Goal: Task Accomplishment & Management: Complete application form

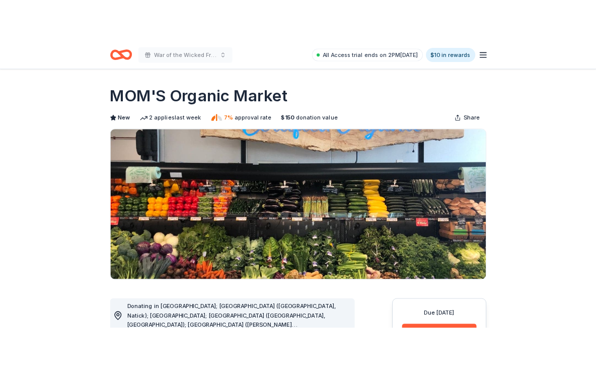
scroll to position [369, 0]
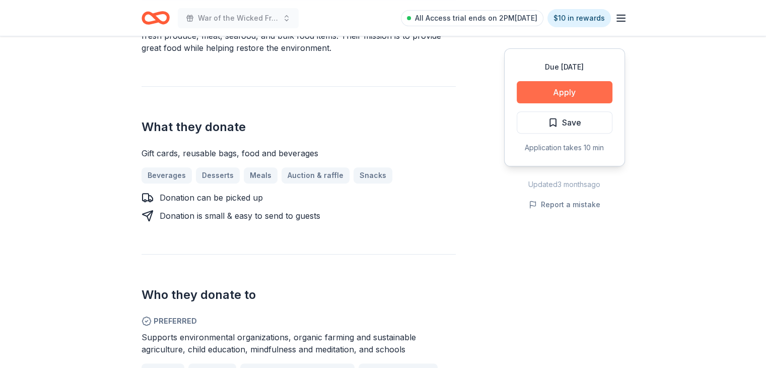
click at [546, 96] on button "Apply" at bounding box center [565, 92] width 96 height 22
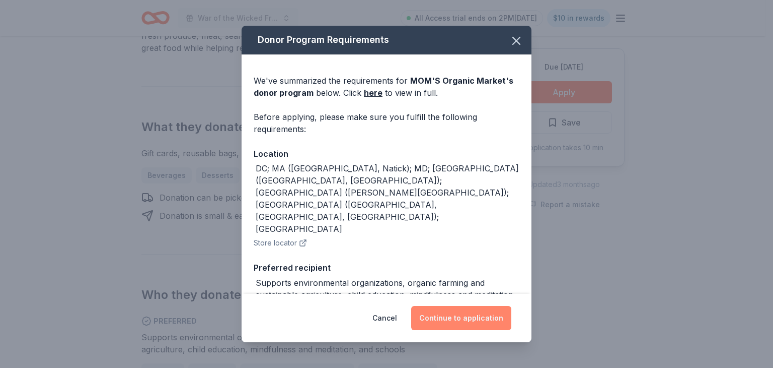
click at [455, 311] on button "Continue to application" at bounding box center [461, 318] width 100 height 24
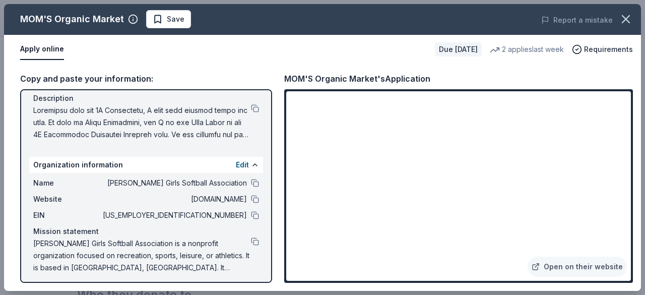
scroll to position [107, 0]
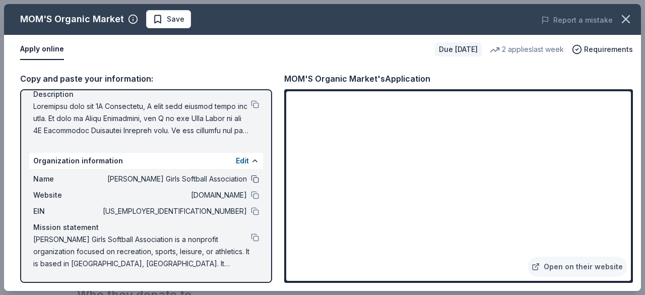
click at [251, 176] on button at bounding box center [255, 179] width 8 height 8
drag, startPoint x: 199, startPoint y: 251, endPoint x: 127, endPoint y: 245, distance: 72.8
click at [164, 251] on span "Hamilton Girls Softball Association is a nonprofit organization focused on recr…" at bounding box center [142, 251] width 218 height 36
click at [75, 254] on span "[PERSON_NAME] Girls Softball Association is a nonprofit organization focused on…" at bounding box center [142, 251] width 218 height 36
drag, startPoint x: 247, startPoint y: 236, endPoint x: 264, endPoint y: 236, distance: 16.6
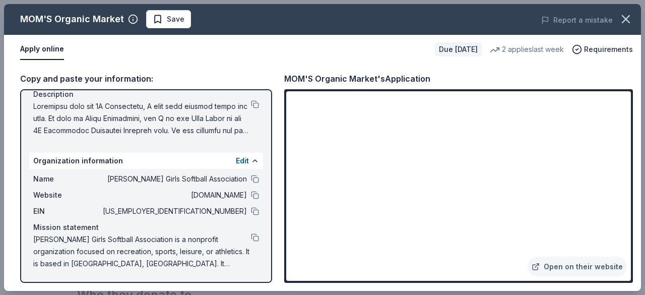
click at [251, 236] on button at bounding box center [255, 237] width 8 height 8
click at [251, 209] on button at bounding box center [255, 211] width 8 height 8
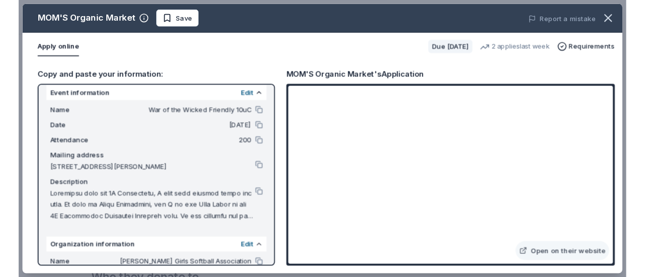
scroll to position [0, 0]
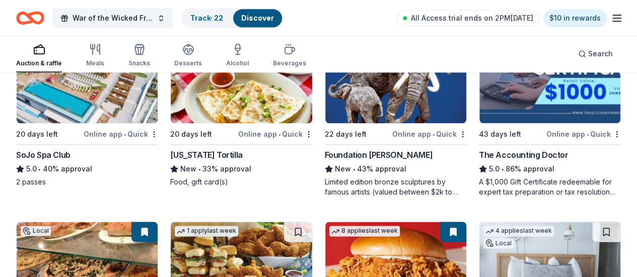
scroll to position [738, 0]
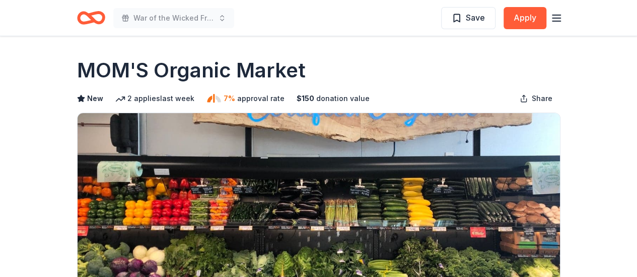
scroll to position [184, 0]
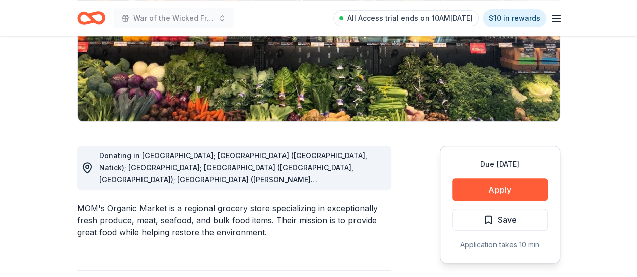
click at [155, 202] on div "MOM's Organic Market is a regional grocery store specializing in exceptionally …" at bounding box center [234, 220] width 314 height 36
drag, startPoint x: 163, startPoint y: 195, endPoint x: 74, endPoint y: 197, distance: 89.6
click at [78, 202] on div "MOM's Organic Market is a regional grocery store specializing in exceptionally …" at bounding box center [234, 220] width 314 height 36
drag, startPoint x: 74, startPoint y: 197, endPoint x: 150, endPoint y: 195, distance: 76.6
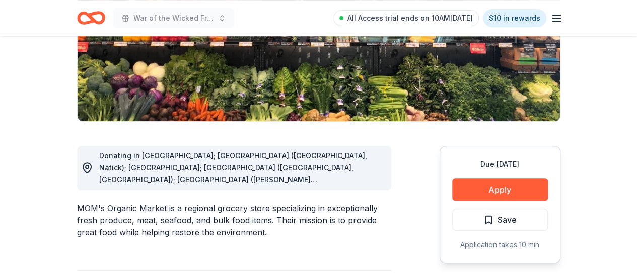
drag, startPoint x: 166, startPoint y: 195, endPoint x: 92, endPoint y: 187, distance: 75.0
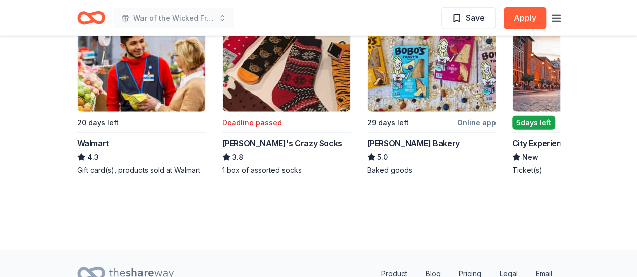
scroll to position [1228, 0]
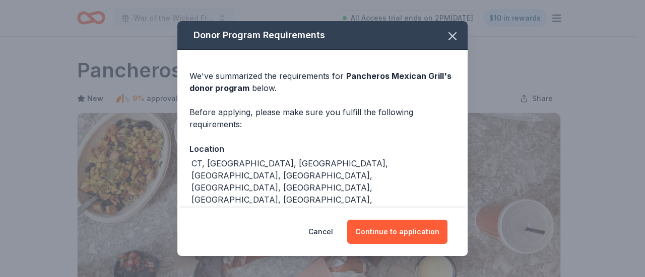
scroll to position [184, 0]
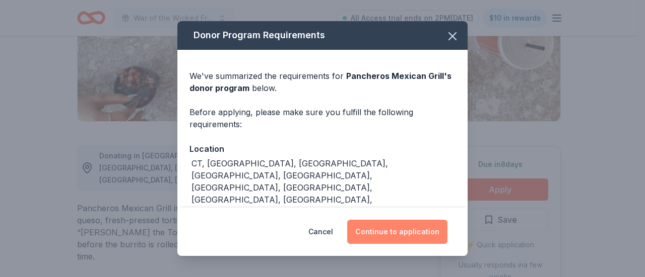
click at [423, 230] on button "Continue to application" at bounding box center [397, 232] width 100 height 24
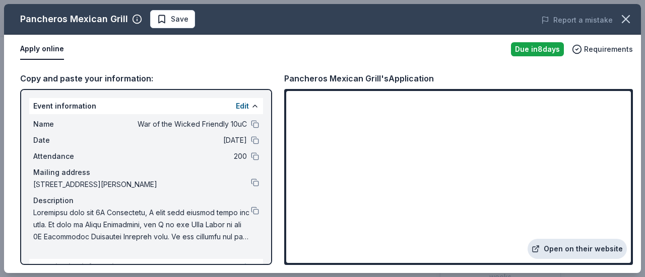
click at [585, 253] on link "Open on their website" at bounding box center [576, 249] width 99 height 20
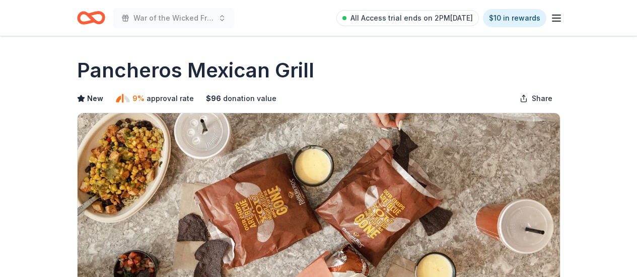
scroll to position [184, 0]
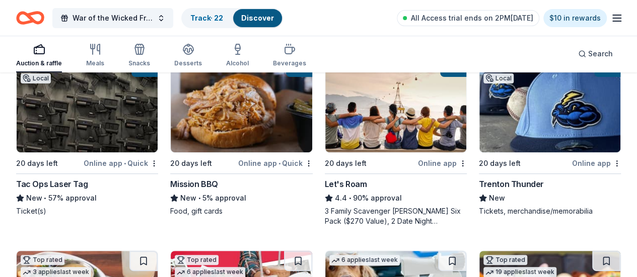
scroll to position [181, 0]
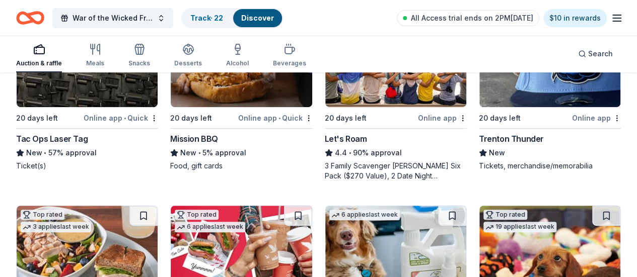
click at [158, 206] on img at bounding box center [87, 254] width 141 height 96
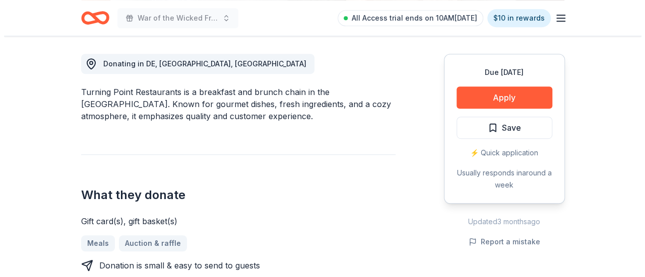
scroll to position [341, 0]
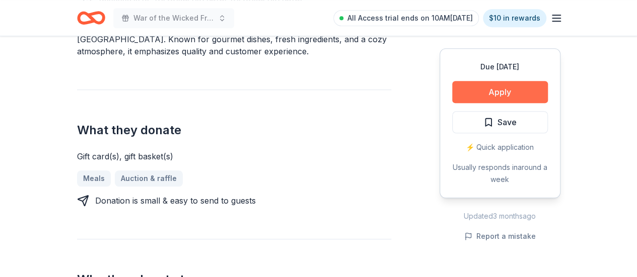
click at [508, 89] on button "Apply" at bounding box center [500, 92] width 96 height 22
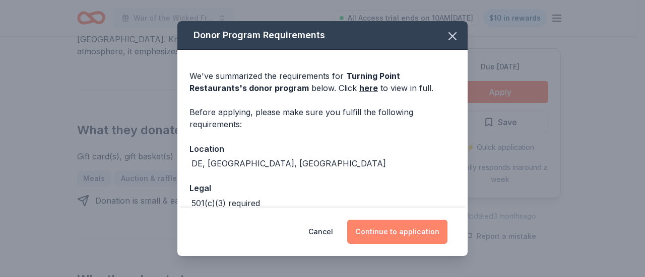
click at [407, 234] on button "Continue to application" at bounding box center [397, 232] width 100 height 24
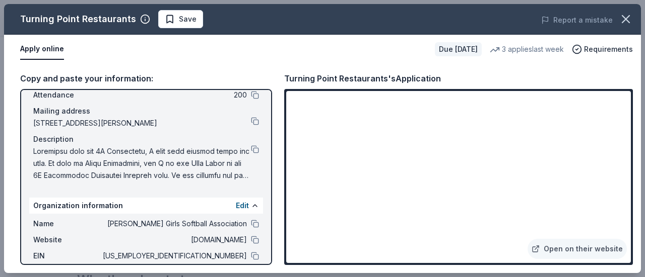
scroll to position [67, 0]
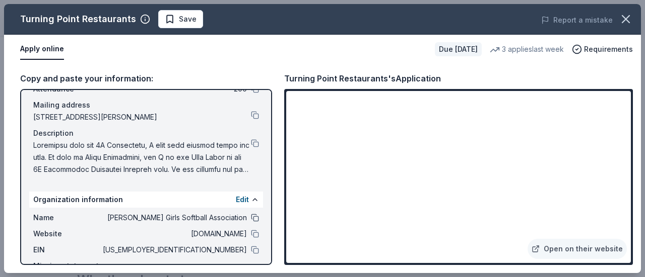
click at [251, 219] on button at bounding box center [255, 218] width 8 height 8
click at [251, 250] on button at bounding box center [255, 250] width 8 height 8
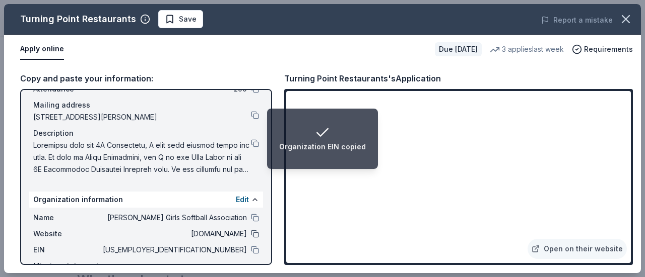
click at [251, 234] on button at bounding box center [255, 234] width 8 height 8
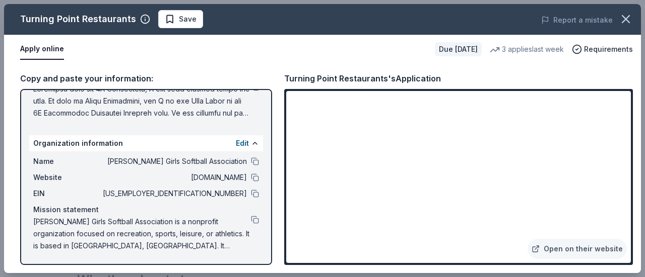
scroll to position [0, 0]
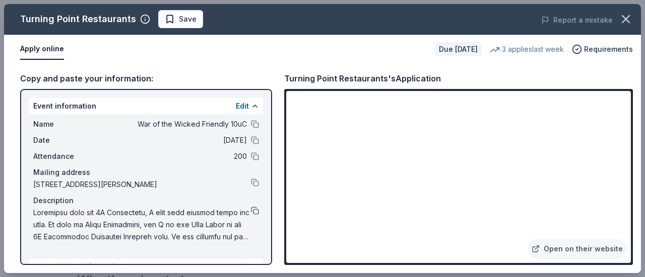
click at [251, 212] on button at bounding box center [255, 211] width 8 height 8
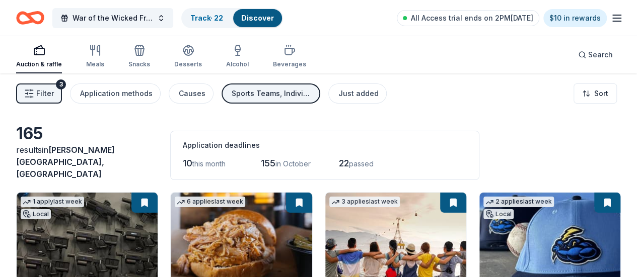
scroll to position [369, 0]
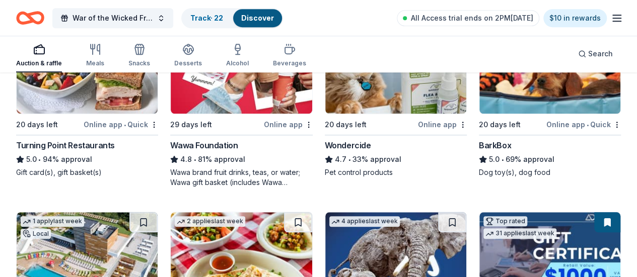
click at [44, 57] on div "Auction & raffle" at bounding box center [39, 55] width 46 height 24
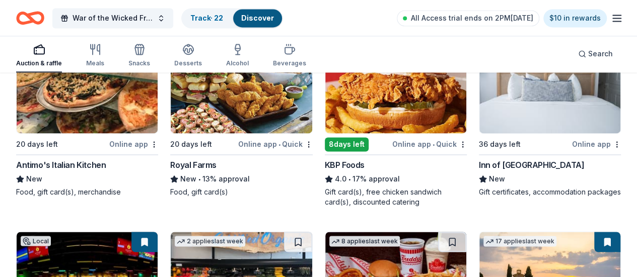
scroll to position [923, 0]
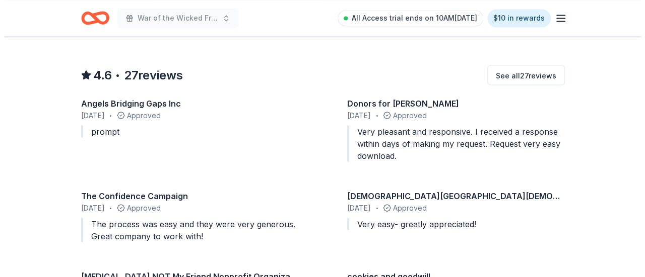
scroll to position [369, 0]
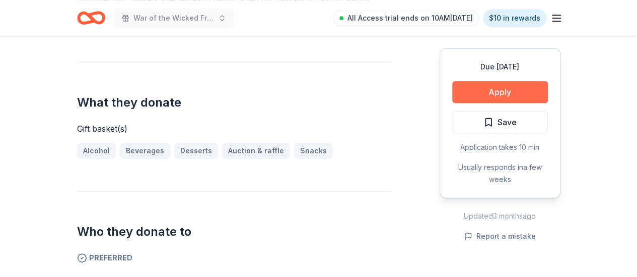
click at [500, 86] on button "Apply" at bounding box center [500, 92] width 96 height 22
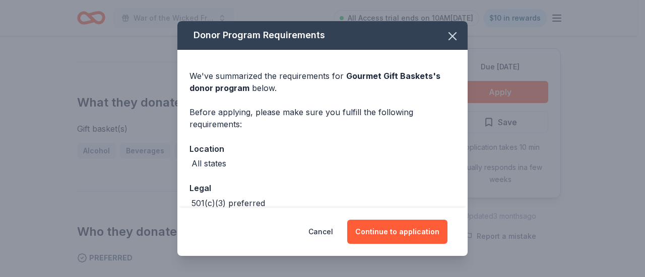
scroll to position [54, 0]
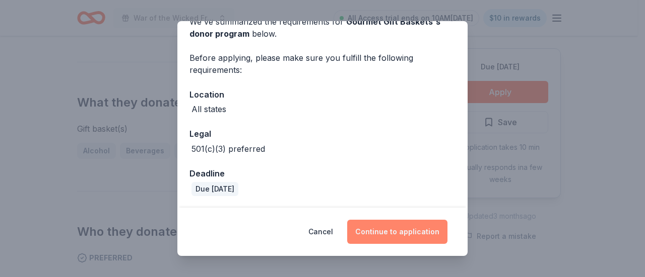
click at [369, 231] on button "Continue to application" at bounding box center [397, 232] width 100 height 24
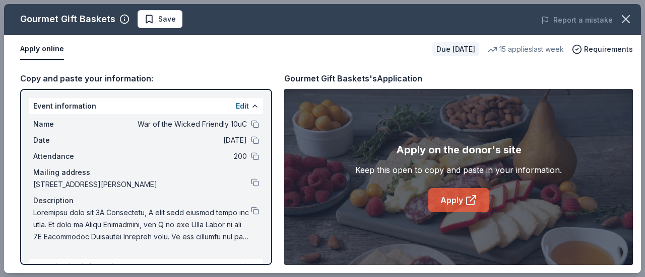
click at [481, 204] on link "Apply" at bounding box center [458, 200] width 61 height 24
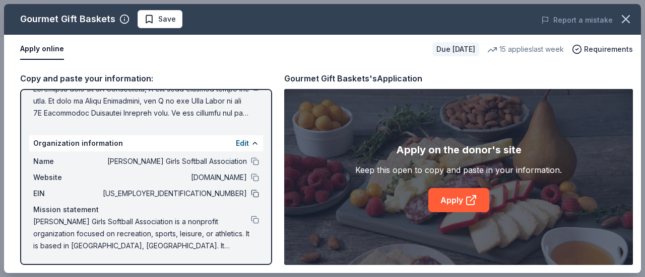
click at [251, 192] on button at bounding box center [255, 194] width 8 height 8
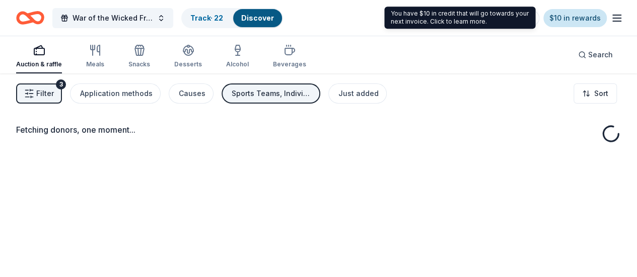
click at [583, 18] on link "$10 in rewards" at bounding box center [574, 18] width 63 height 18
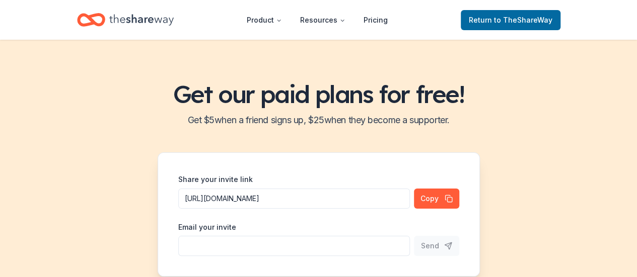
click at [165, 24] on icon "Home" at bounding box center [141, 20] width 64 height 21
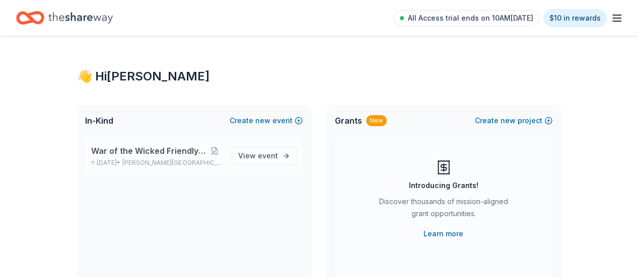
click at [178, 153] on span "War of the Wicked Friendly 10uC" at bounding box center [148, 151] width 115 height 12
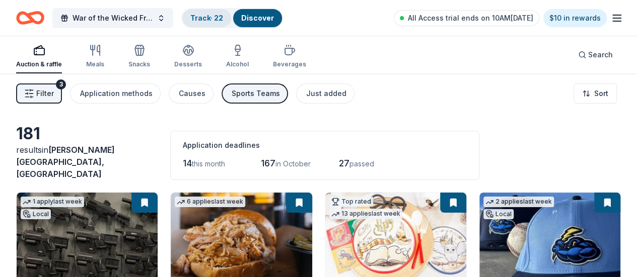
click at [223, 16] on link "Track · 22" at bounding box center [206, 18] width 33 height 9
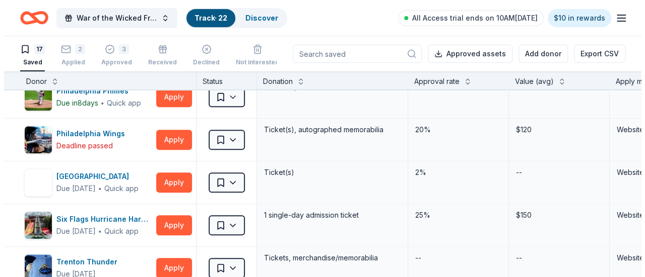
scroll to position [492, 0]
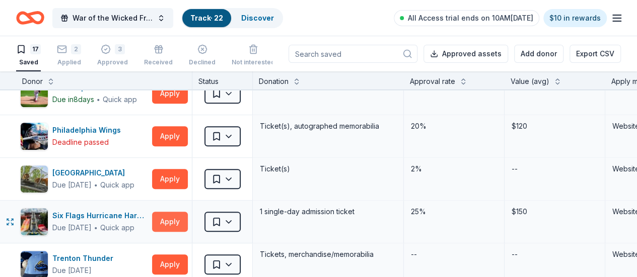
click at [176, 224] on button "Apply" at bounding box center [170, 222] width 36 height 20
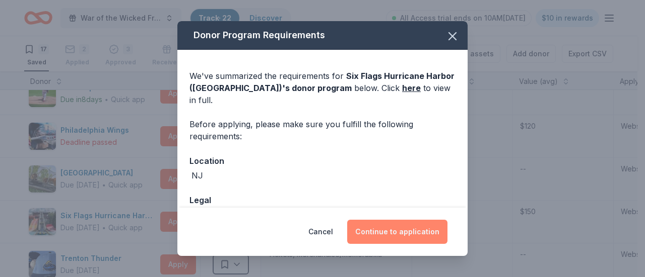
click at [363, 238] on button "Continue to application" at bounding box center [397, 232] width 100 height 24
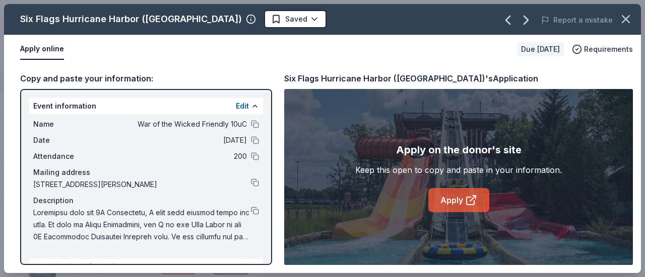
click at [466, 203] on icon at bounding box center [470, 201] width 8 height 8
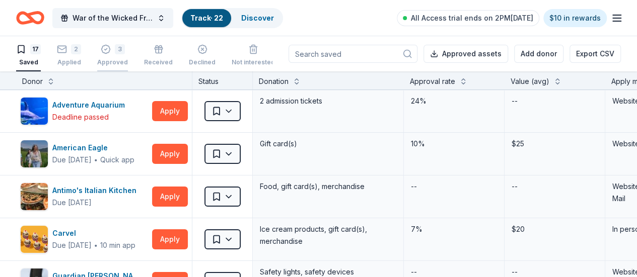
click at [123, 54] on div "3 Approved" at bounding box center [112, 55] width 31 height 22
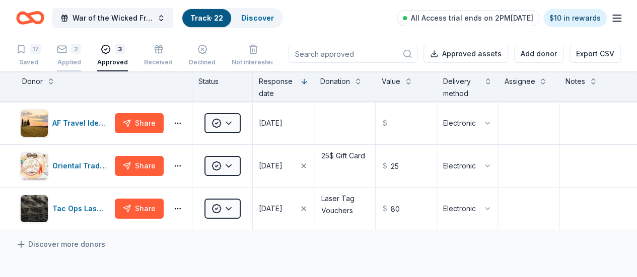
click at [81, 59] on div "Applied" at bounding box center [69, 62] width 24 height 8
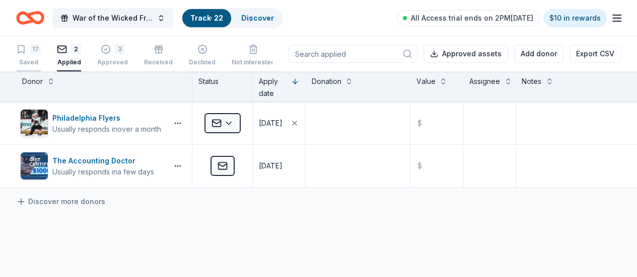
click at [35, 53] on div "17" at bounding box center [28, 49] width 25 height 10
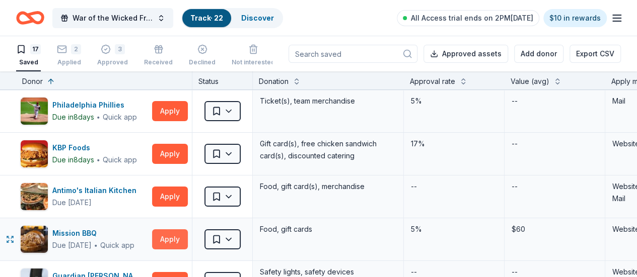
click at [185, 236] on button "Apply" at bounding box center [170, 240] width 36 height 20
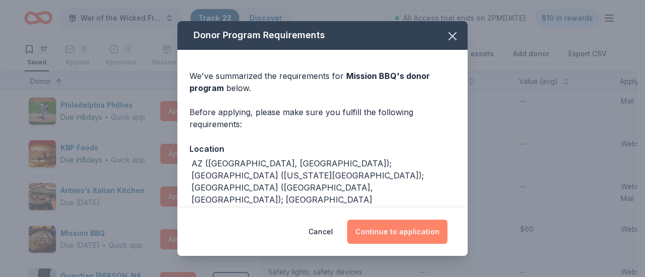
click at [387, 235] on button "Continue to application" at bounding box center [397, 232] width 100 height 24
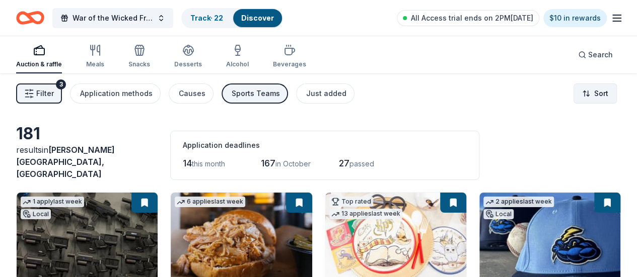
click at [599, 90] on html "War of the Wicked Friendly 10uC Track · 22 Discover All Access trial ends on 2P…" at bounding box center [318, 138] width 637 height 277
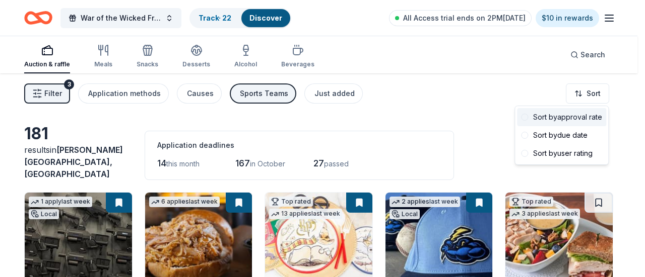
click at [593, 120] on div "Sort by approval rate" at bounding box center [561, 117] width 89 height 18
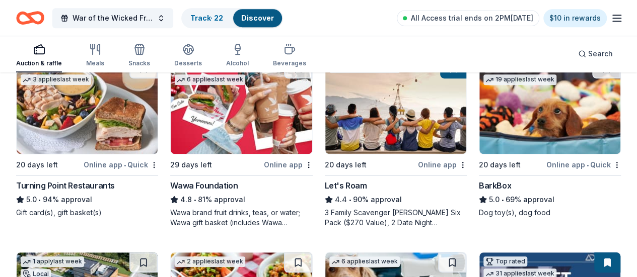
scroll to position [321, 0]
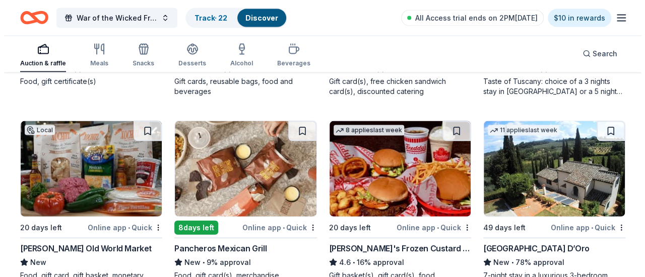
scroll to position [1035, 0]
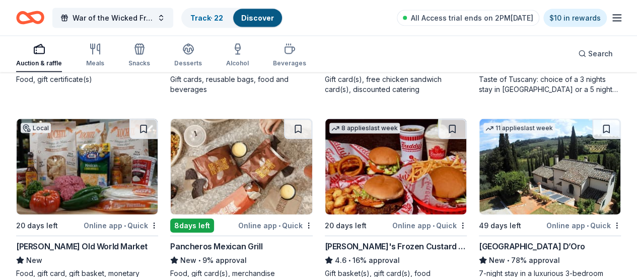
click at [167, 15] on button "War of the Wicked Friendly 10uC" at bounding box center [112, 18] width 121 height 20
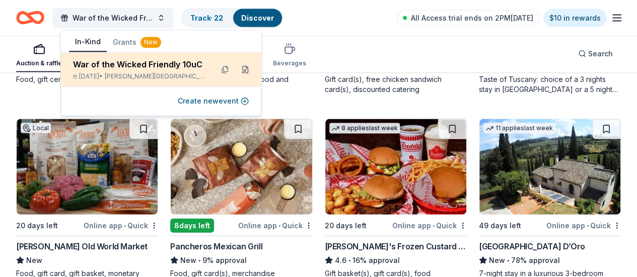
click at [246, 69] on button at bounding box center [245, 69] width 16 height 16
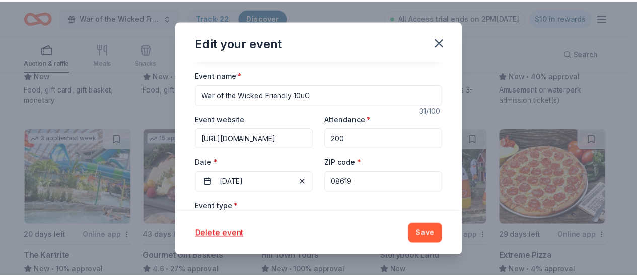
scroll to position [47, 0]
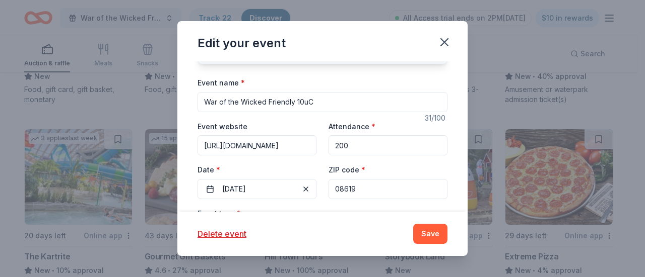
click at [285, 144] on input "https://www.facebook.com/share/p/17LtcvZsrV/?mibextid=wwXIfr" at bounding box center [256, 145] width 119 height 20
paste input "[DOMAIN_NAME]"
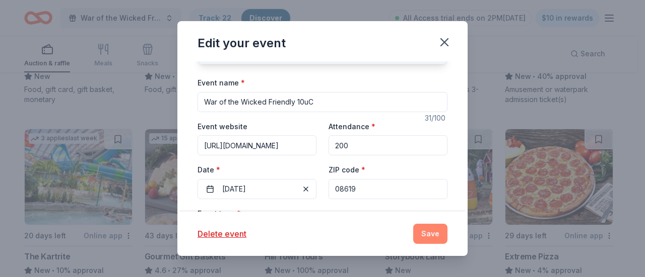
type input "https://www.hgsanj.org"
click at [427, 236] on button "Save" at bounding box center [430, 234] width 34 height 20
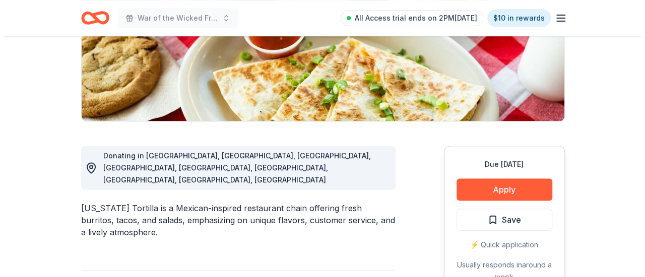
scroll to position [184, 0]
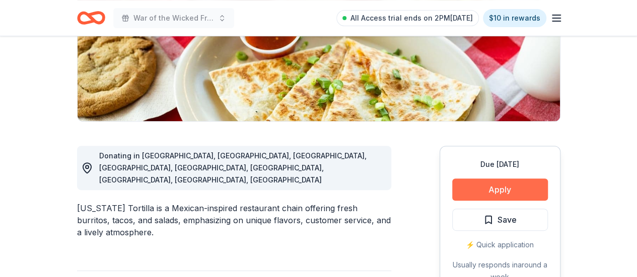
click at [485, 190] on button "Apply" at bounding box center [500, 190] width 96 height 22
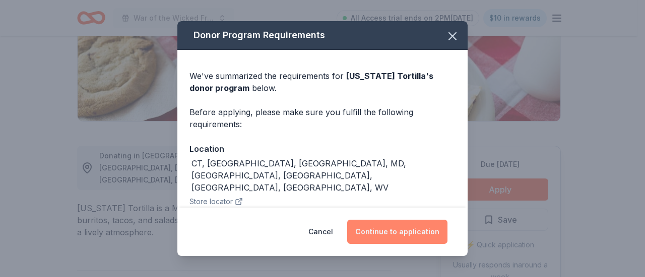
click at [389, 235] on button "Continue to application" at bounding box center [397, 232] width 100 height 24
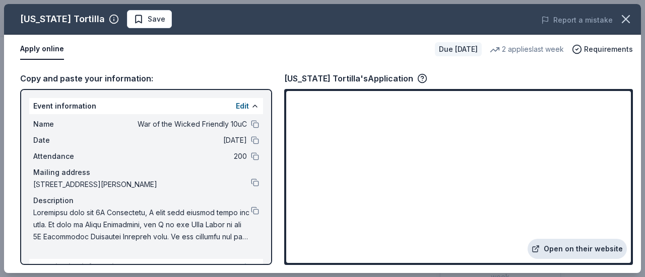
click at [567, 256] on link "Open on their website" at bounding box center [576, 249] width 99 height 20
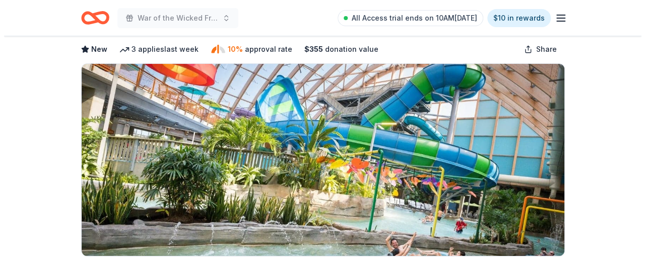
scroll to position [246, 0]
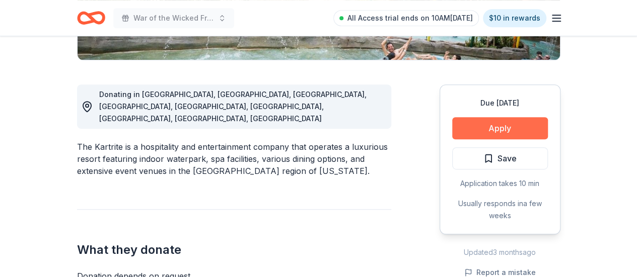
click at [492, 127] on button "Apply" at bounding box center [500, 128] width 96 height 22
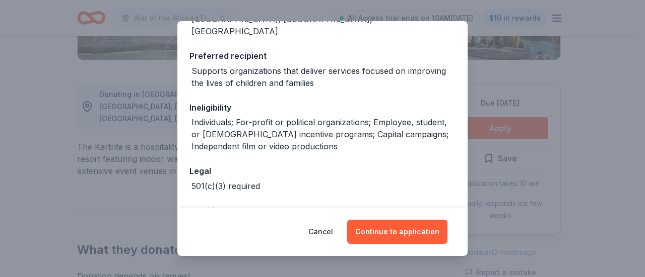
scroll to position [170, 0]
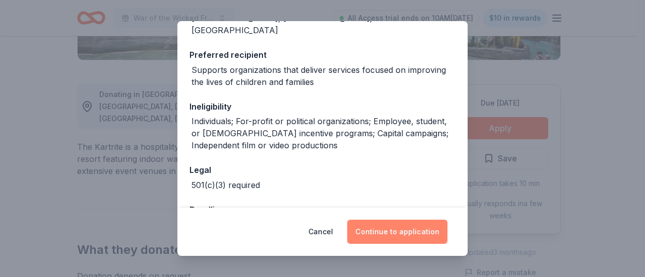
click at [380, 234] on button "Continue to application" at bounding box center [397, 232] width 100 height 24
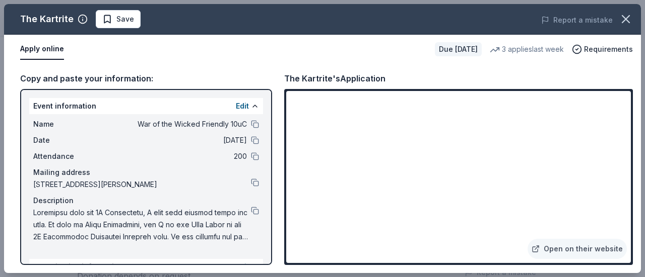
scroll to position [124, 0]
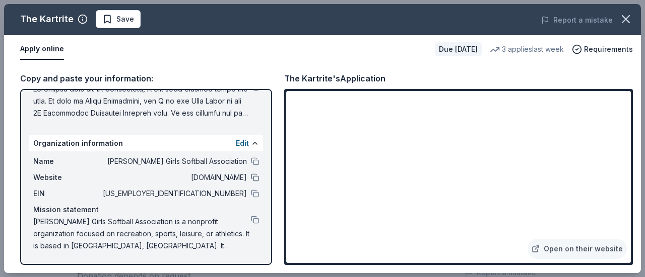
click at [251, 179] on button at bounding box center [255, 178] width 8 height 8
click at [111, 21] on span "Save" at bounding box center [118, 19] width 32 height 12
